Goal: Find specific page/section: Find specific page/section

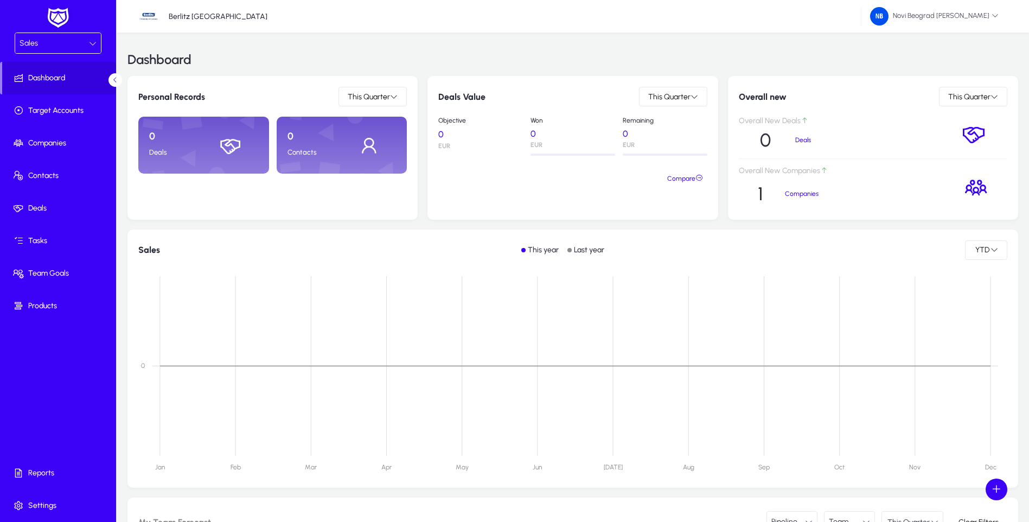
click at [792, 192] on p "Companies" at bounding box center [821, 194] width 72 height 8
click at [761, 196] on p "1" at bounding box center [760, 194] width 5 height 22
click at [75, 41] on div "Sales" at bounding box center [54, 43] width 69 height 14
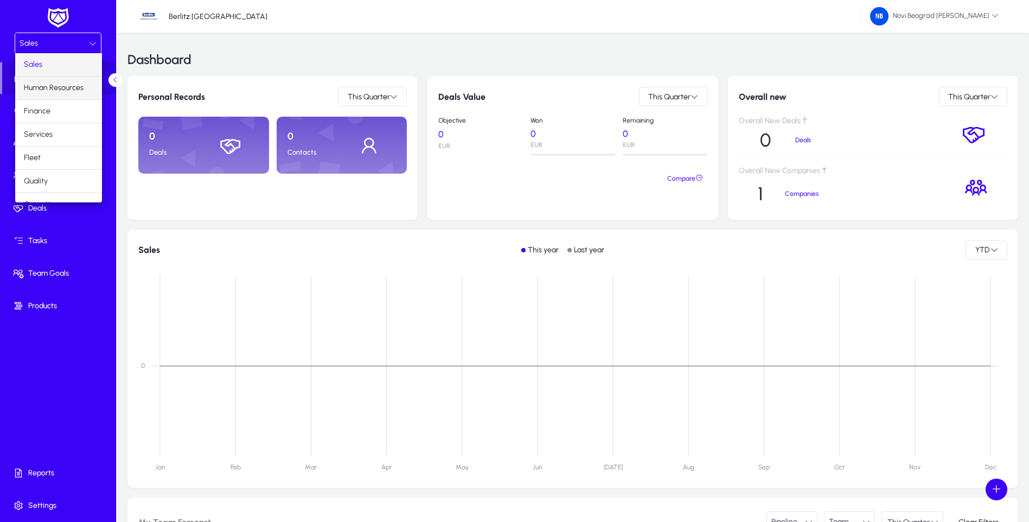
click at [63, 92] on span "Human Resources" at bounding box center [54, 87] width 60 height 13
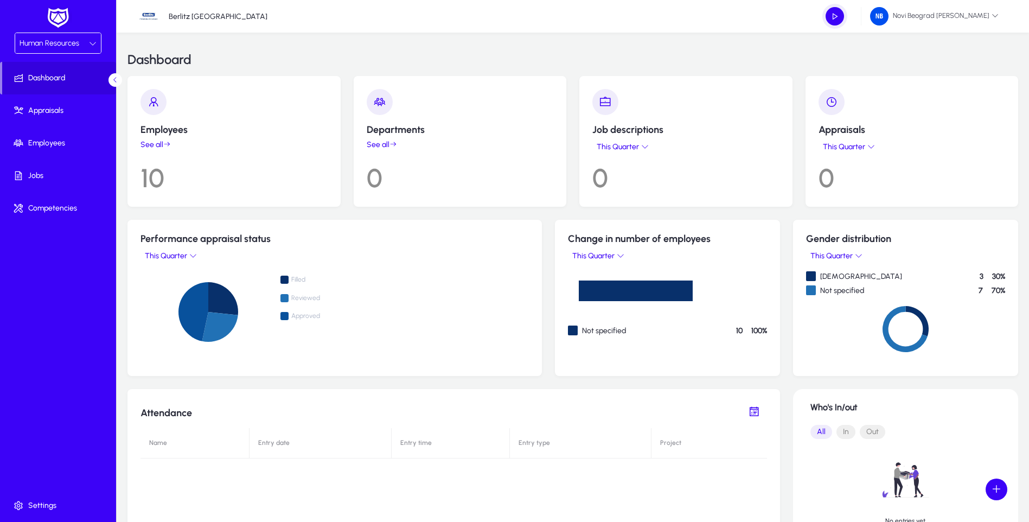
click at [162, 147] on link "See all" at bounding box center [234, 144] width 187 height 9
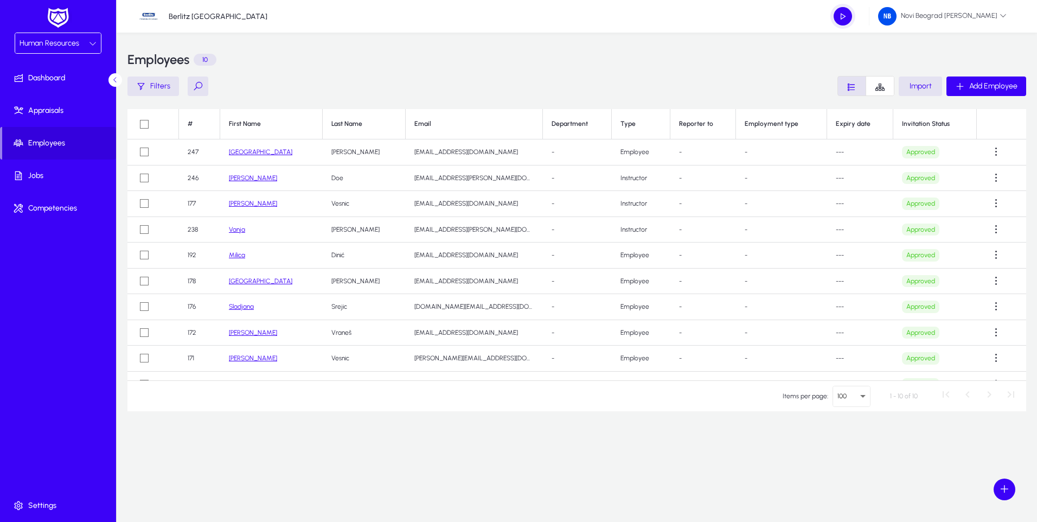
click at [199, 88] on button at bounding box center [198, 87] width 21 height 20
type input "******"
